Goal: Transaction & Acquisition: Download file/media

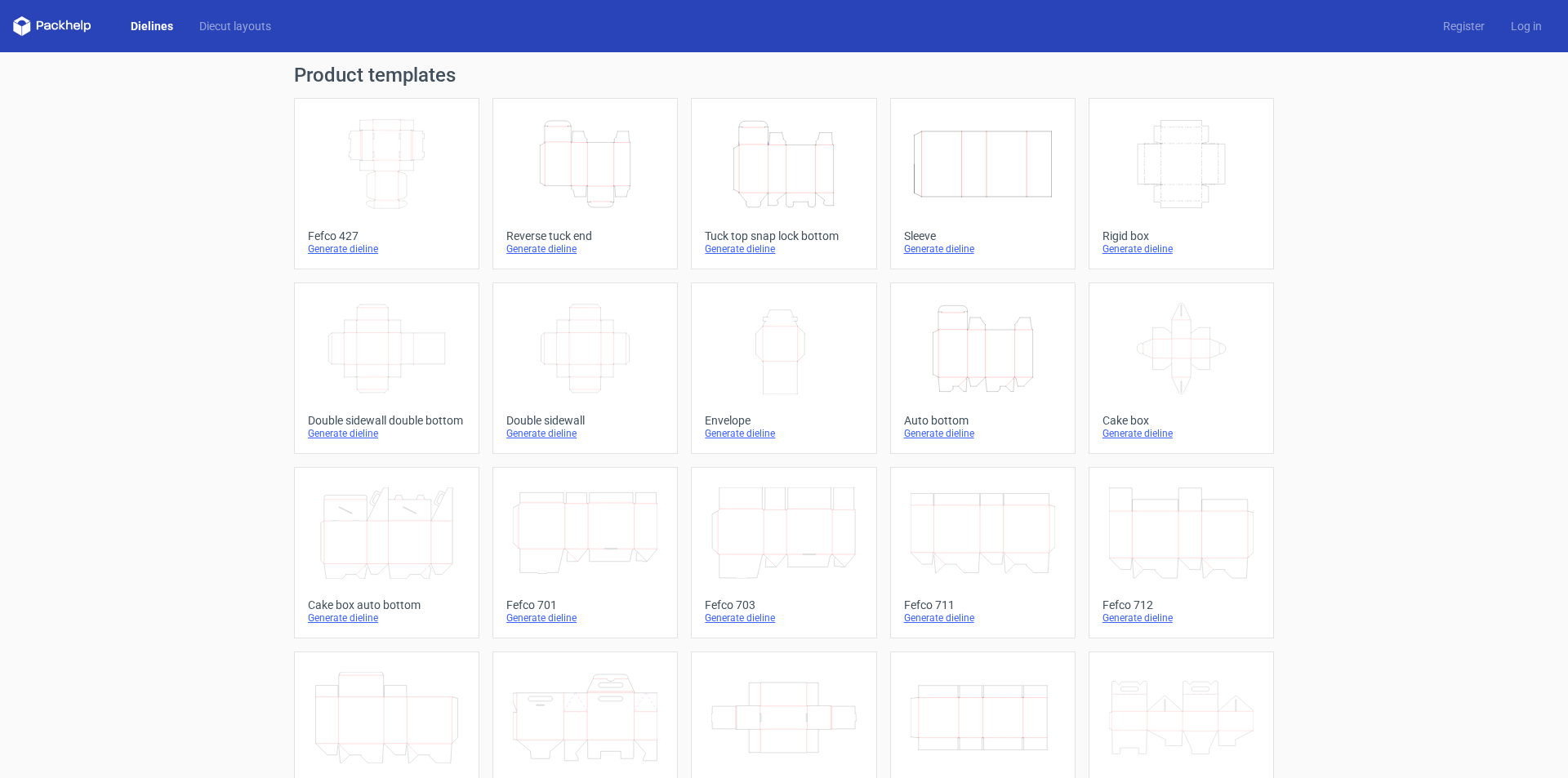
click at [762, 185] on icon "Height Depth Width" at bounding box center [784, 164] width 144 height 91
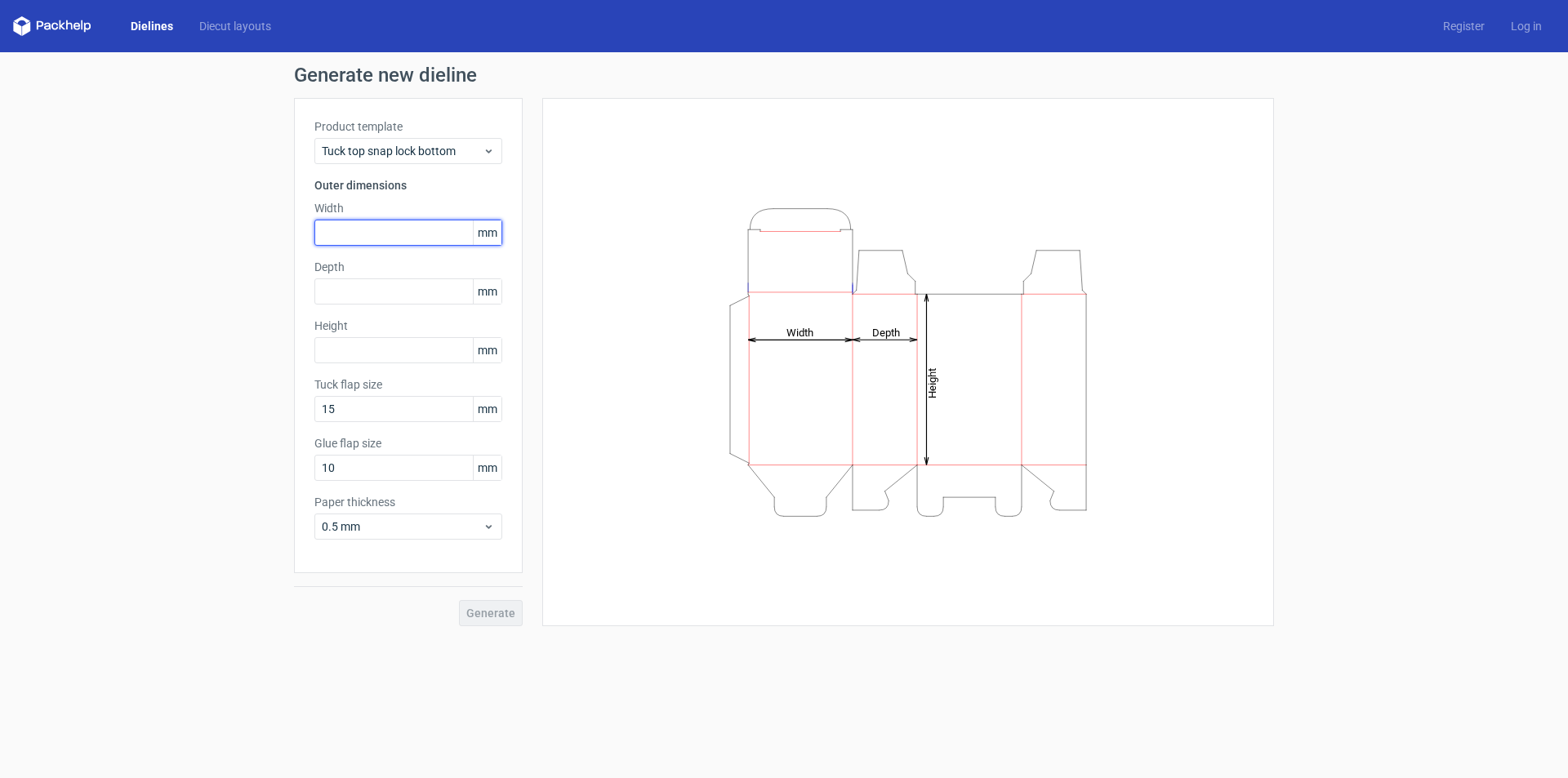
click at [364, 228] on input "text" at bounding box center [408, 233] width 188 height 26
type input "223"
type input "183"
type input "108"
click at [489, 616] on span "Generate" at bounding box center [491, 613] width 49 height 12
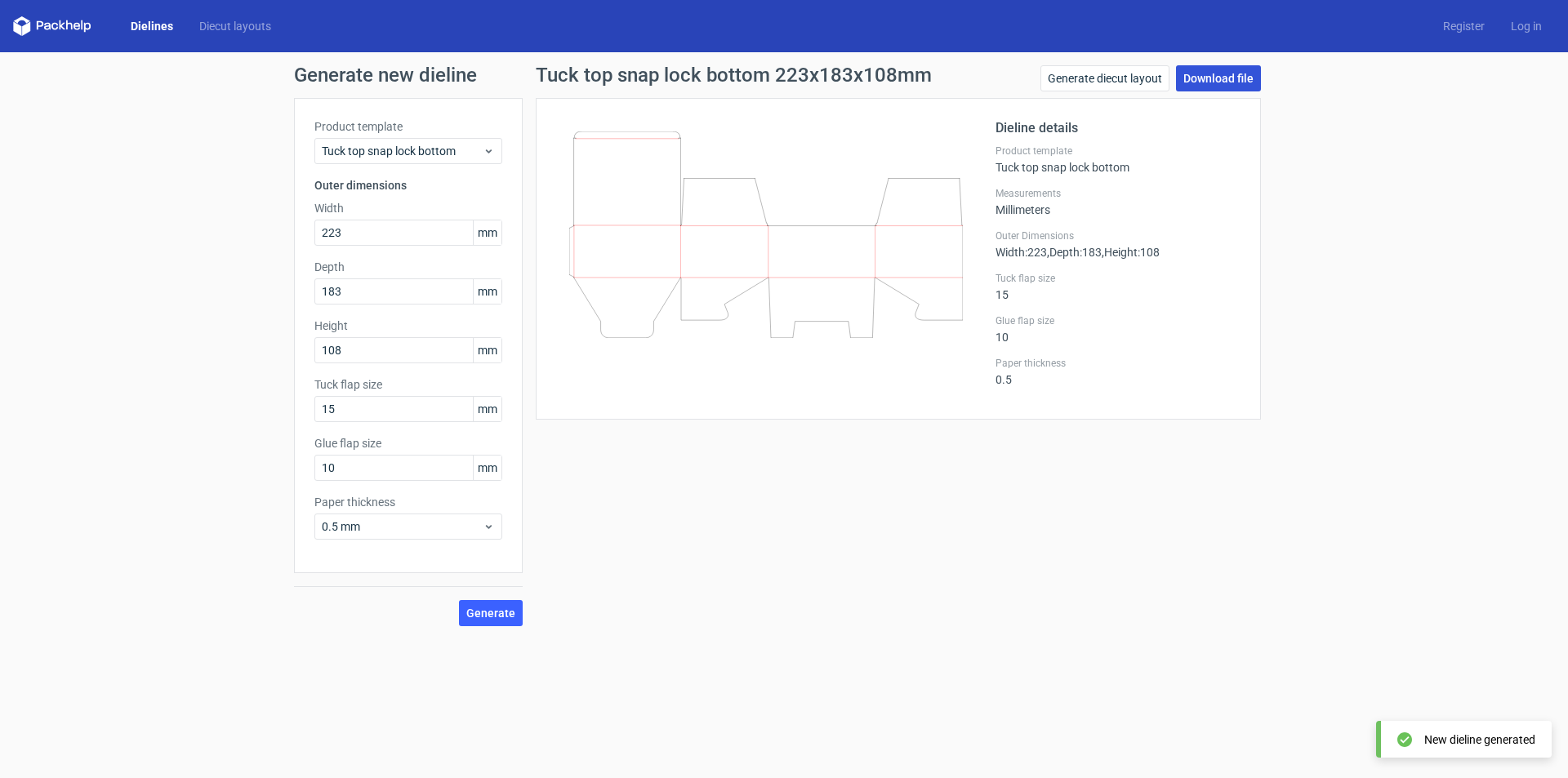
click at [1217, 79] on link "Download file" at bounding box center [1218, 79] width 85 height 26
